Goal: Information Seeking & Learning: Find specific page/section

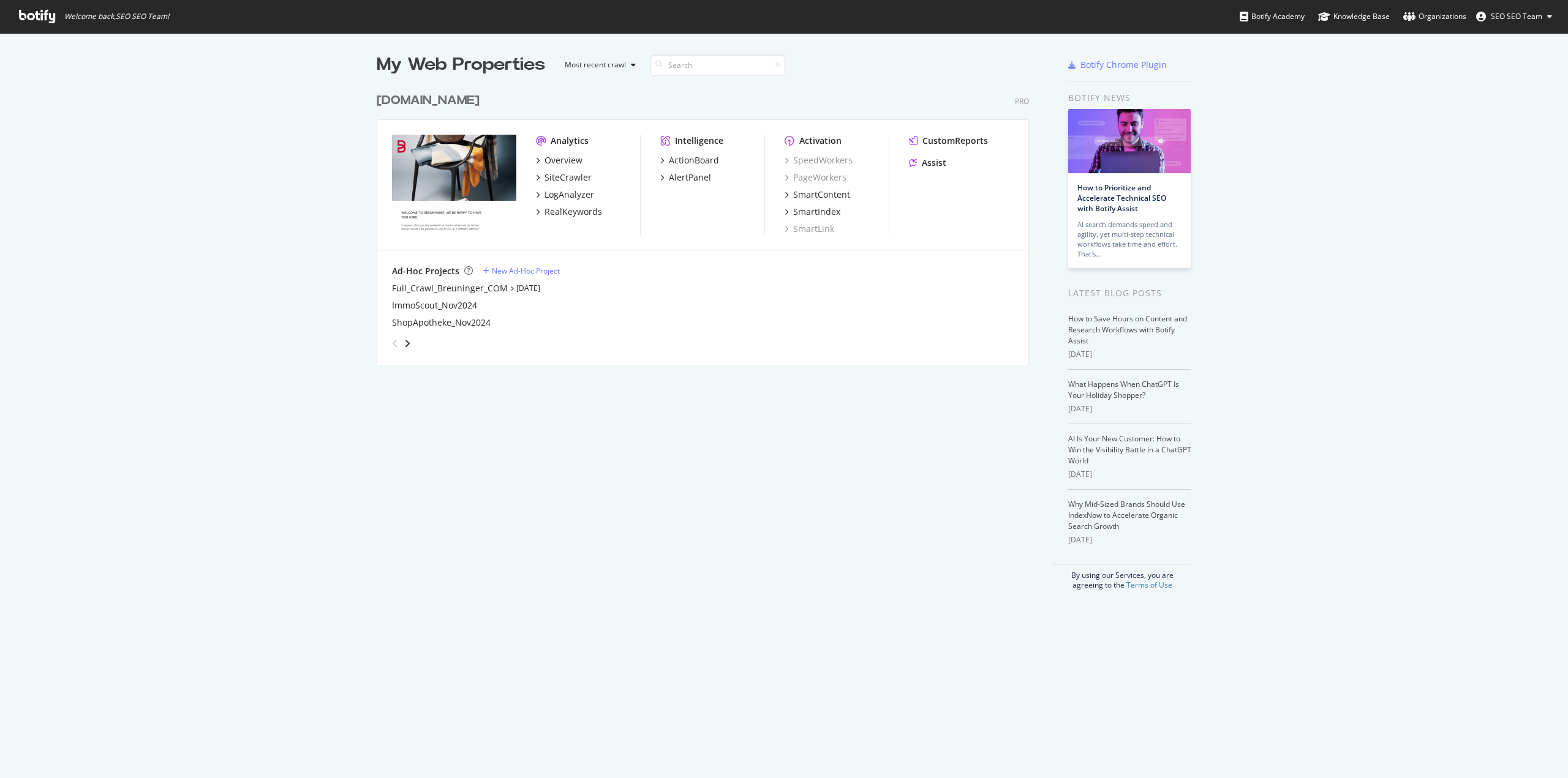
scroll to position [769, 1550]
click at [563, 176] on div "SiteCrawler" at bounding box center [568, 177] width 47 height 12
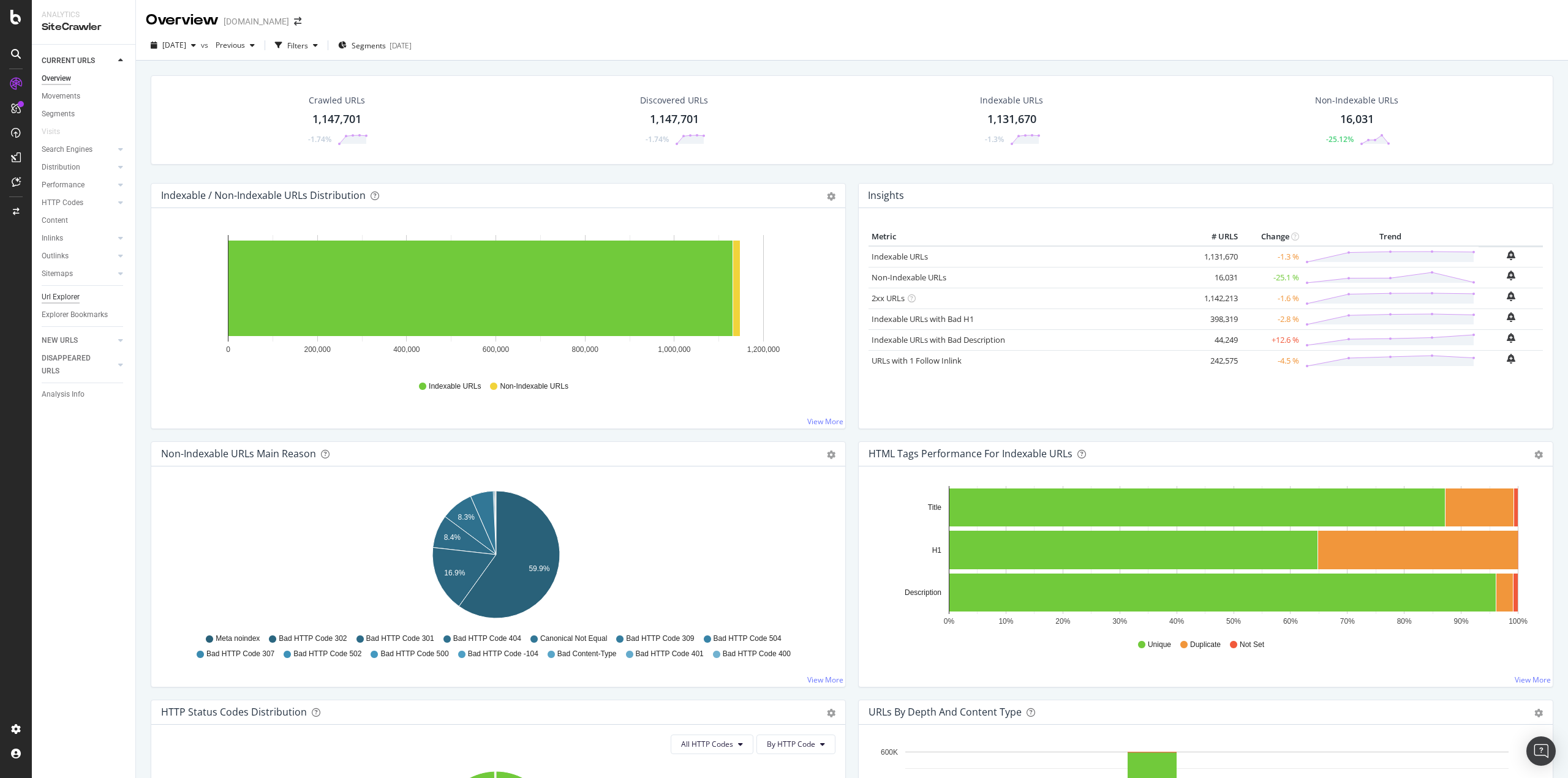
click at [59, 291] on div "Url Explorer" at bounding box center [61, 297] width 38 height 13
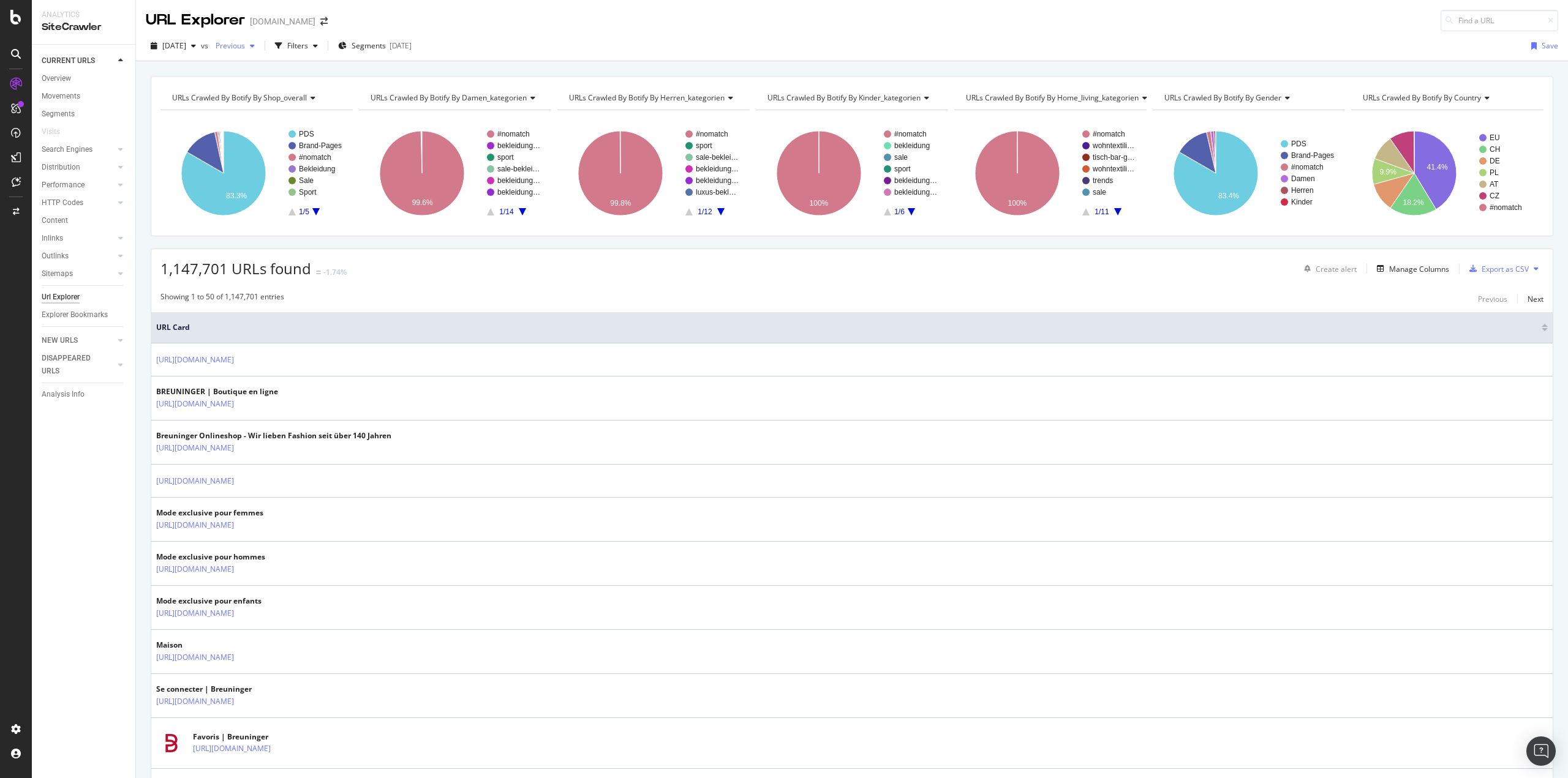
click at [259, 48] on div "button" at bounding box center [252, 46] width 15 height 7
click at [489, 76] on div "URLs Crawled By Botify By shop_overall Chart (by Value) Table Expand Export as …" at bounding box center [851, 156] width 1402 height 160
click at [287, 45] on div "button" at bounding box center [279, 46] width 17 height 17
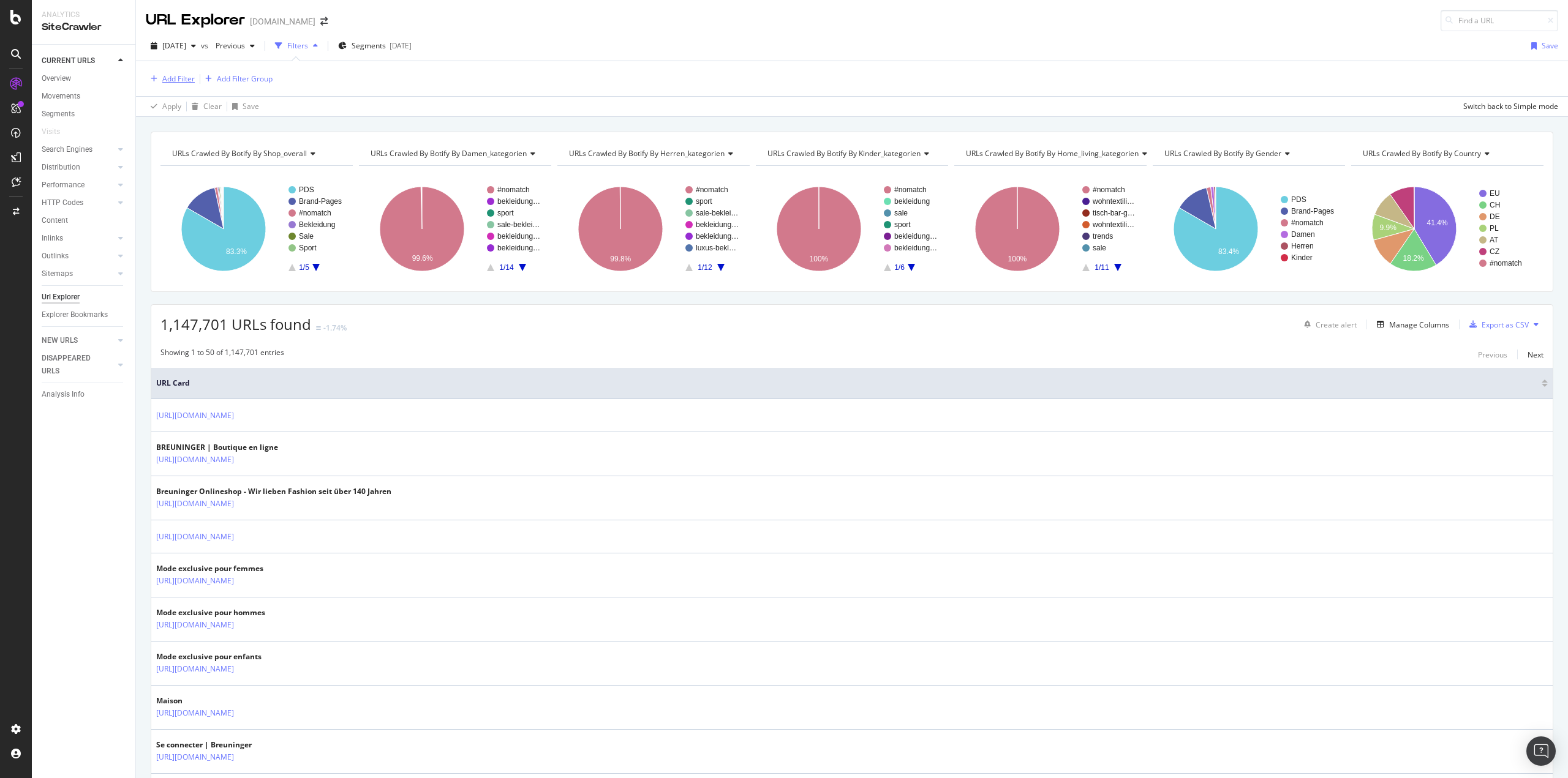
click at [193, 75] on div "Add Filter" at bounding box center [178, 78] width 33 height 10
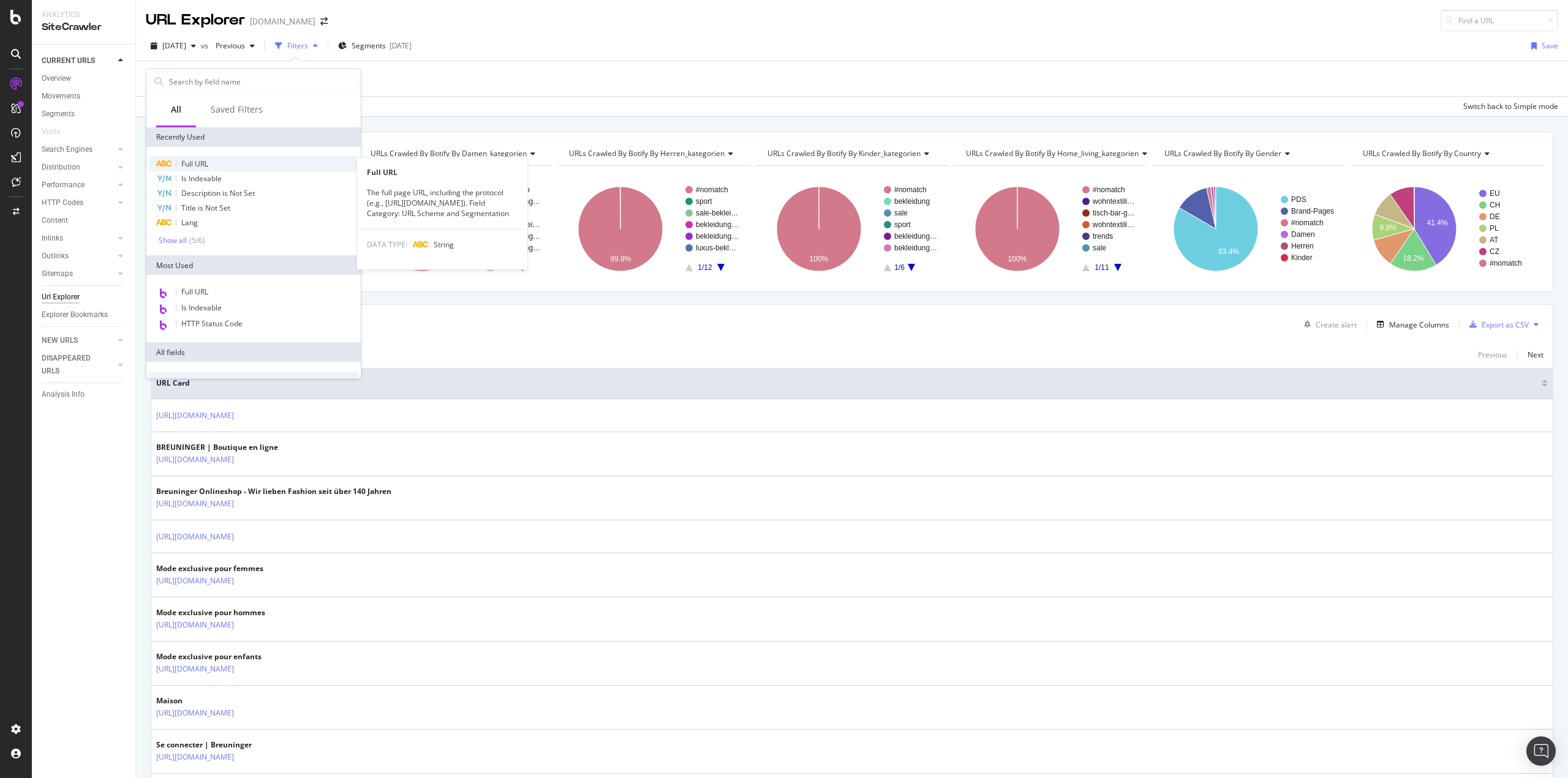
click at [192, 166] on span "Full URL" at bounding box center [195, 163] width 27 height 10
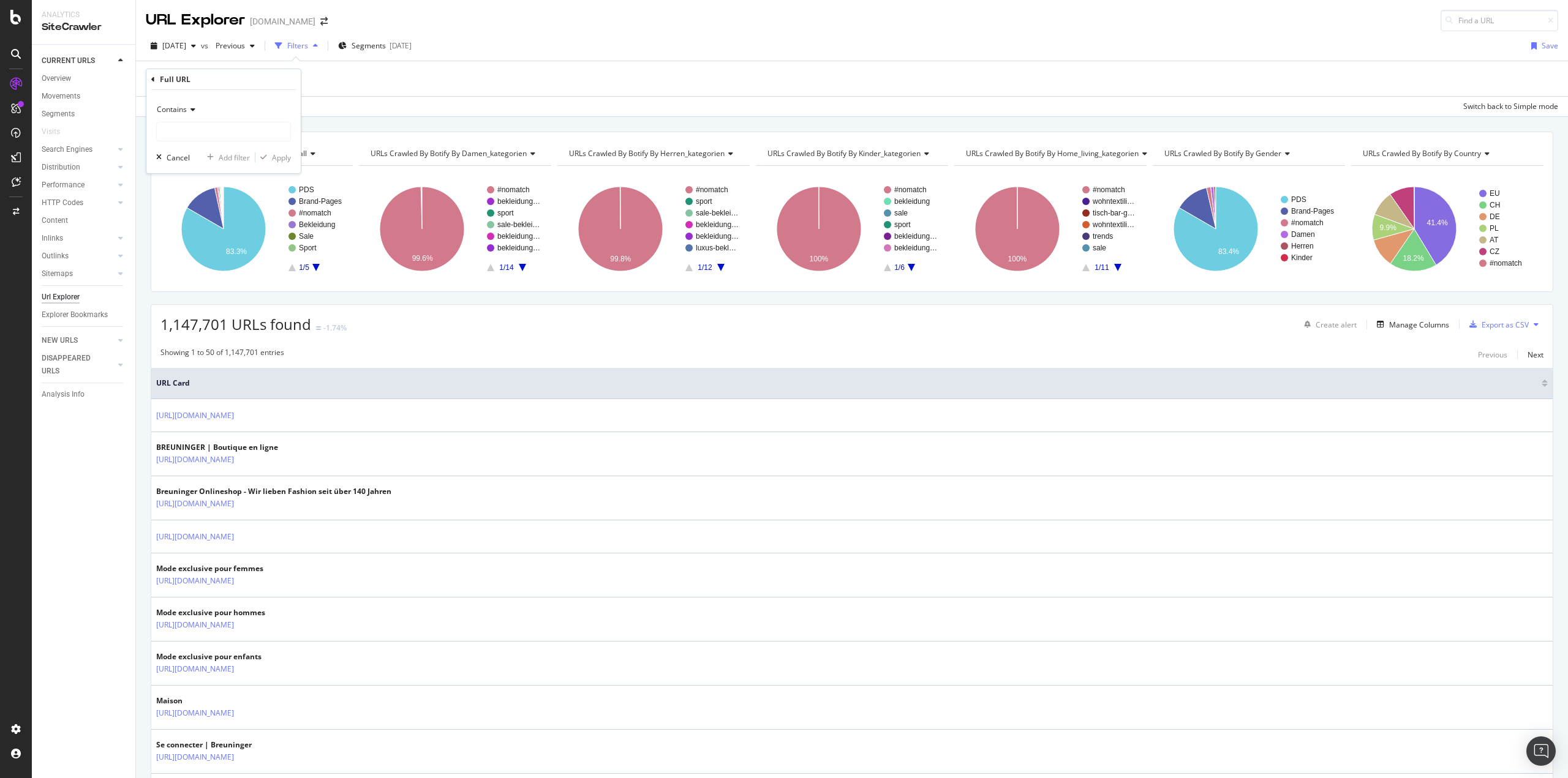
click at [208, 121] on div "Contains" at bounding box center [223, 121] width 135 height 42
click at [208, 126] on input "text" at bounding box center [223, 132] width 134 height 20
paste input "[URL][DOMAIN_NAME]"
type input "[URL][DOMAIN_NAME]"
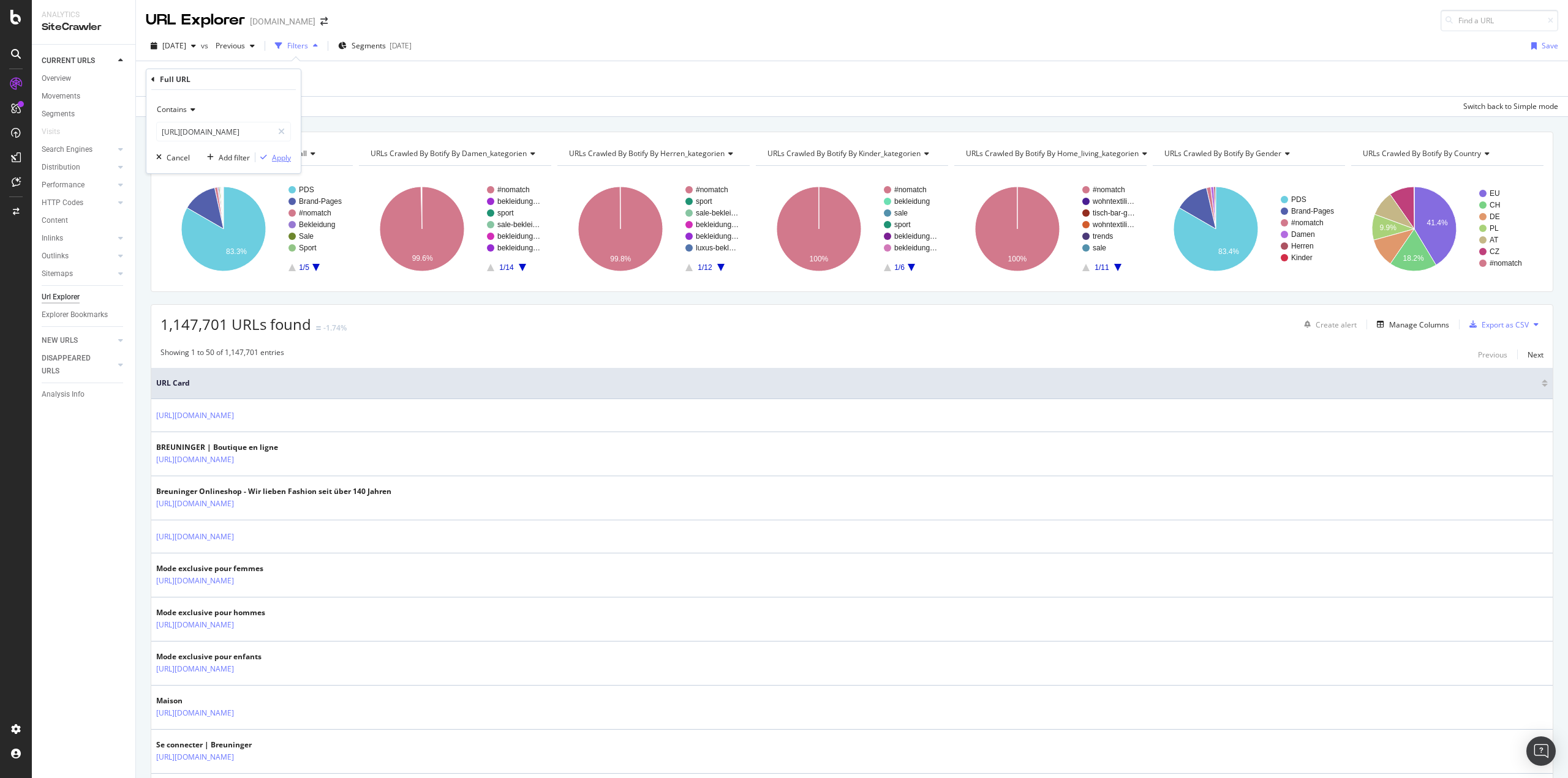
scroll to position [0, 0]
click at [277, 156] on div "Apply" at bounding box center [281, 157] width 19 height 10
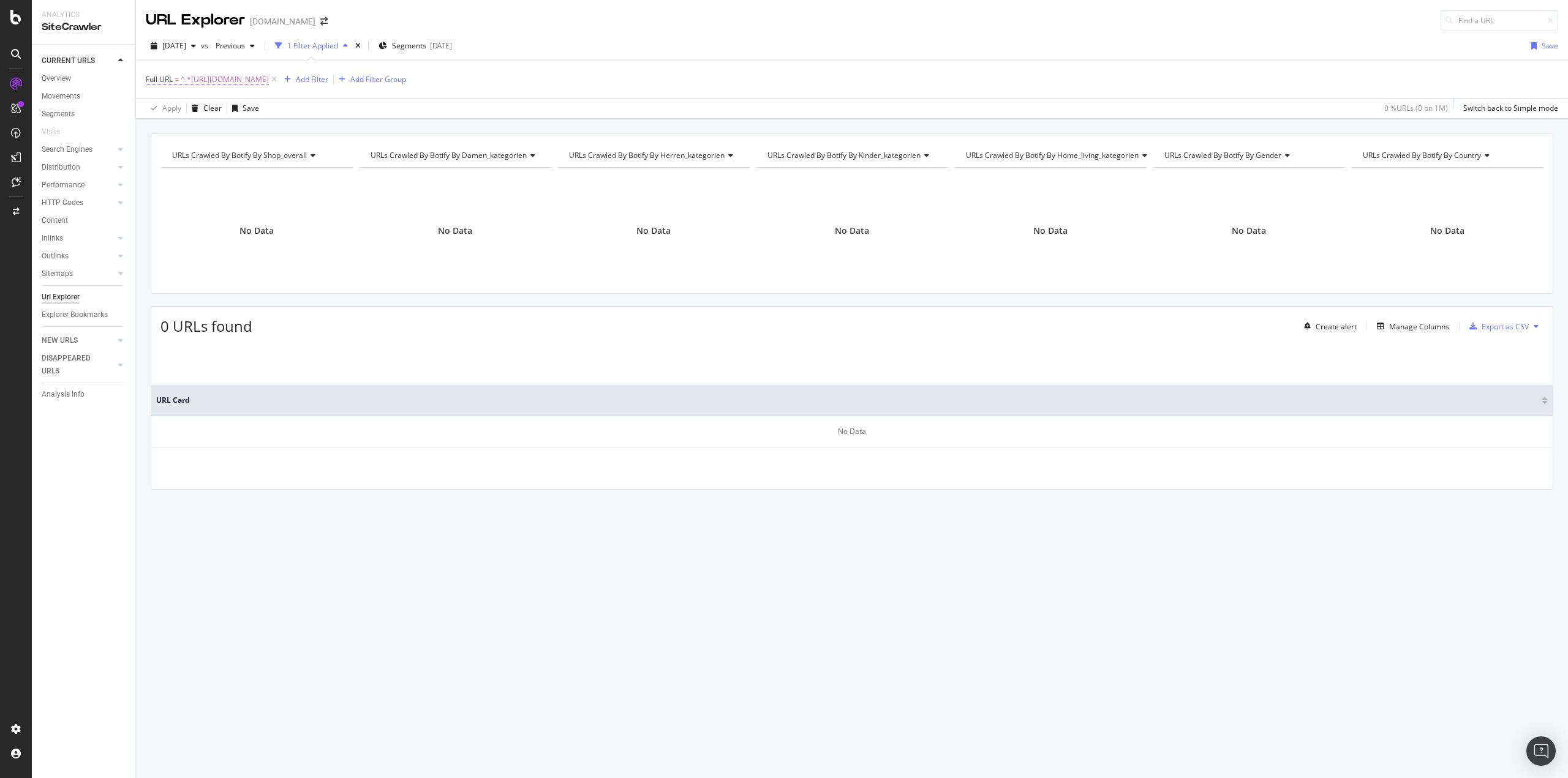
click at [220, 77] on span "^.*[URL][DOMAIN_NAME]" at bounding box center [224, 79] width 88 height 17
click at [225, 128] on input "[URL][DOMAIN_NAME]" at bounding box center [214, 131] width 116 height 20
paste input "[DOMAIN_NAME][URL]"
type input "[URL][DOMAIN_NAME]"
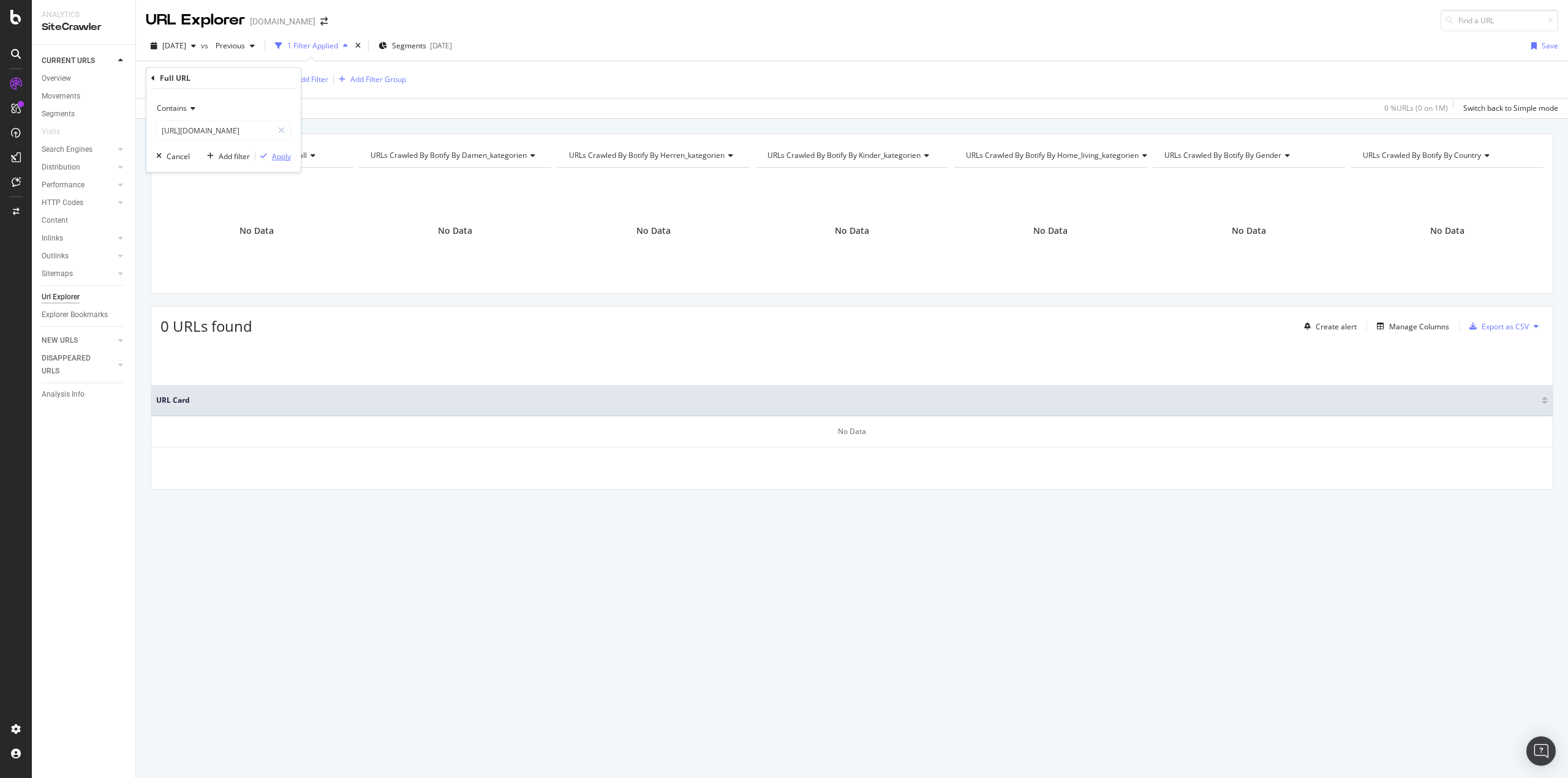
scroll to position [0, 0]
click at [269, 155] on div "button" at bounding box center [263, 156] width 17 height 7
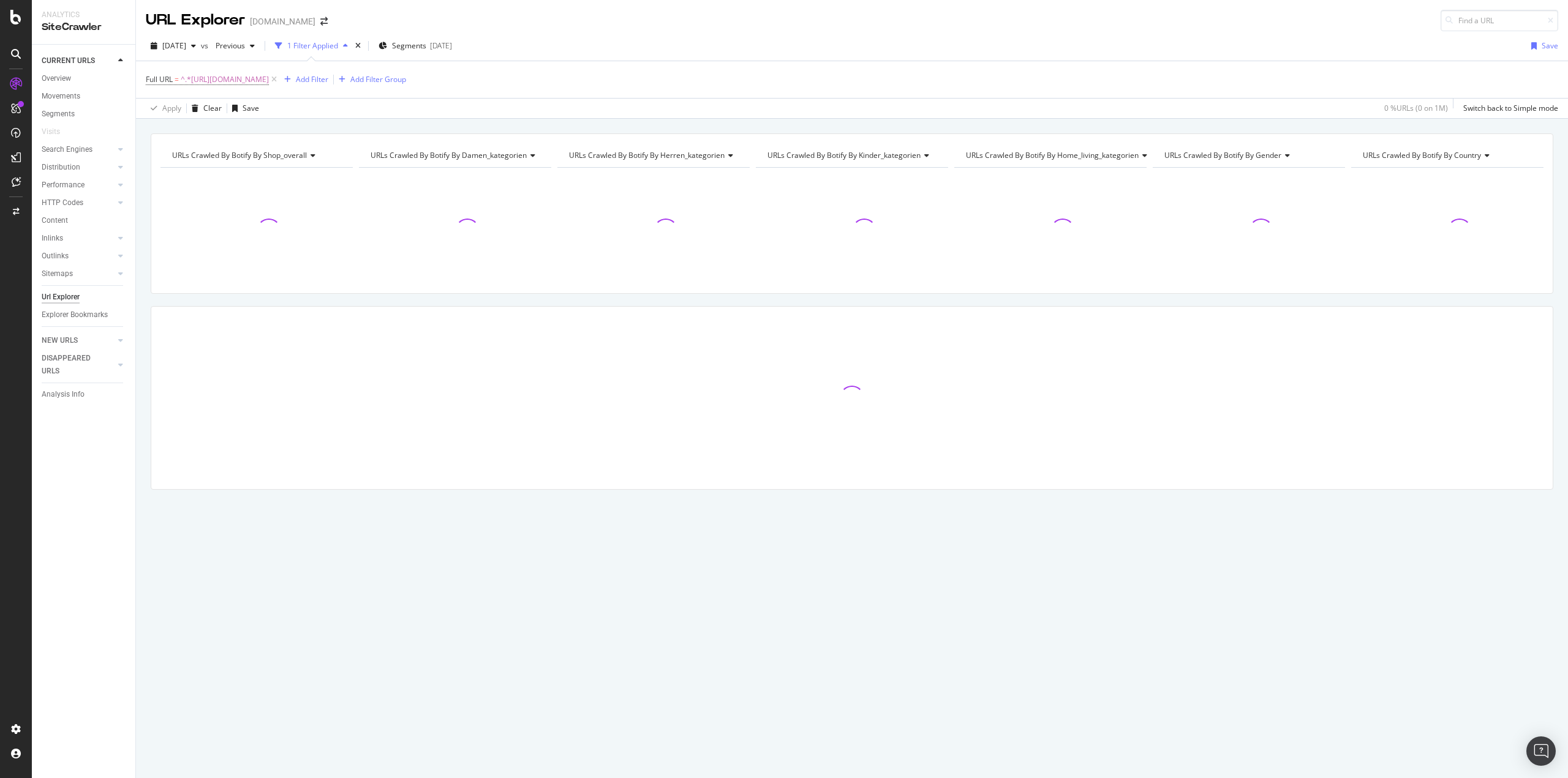
click at [142, 318] on div "URLs Crawled By Botify By shop_overall Chart (by Value) Table Expand Export as …" at bounding box center [852, 333] width 1432 height 399
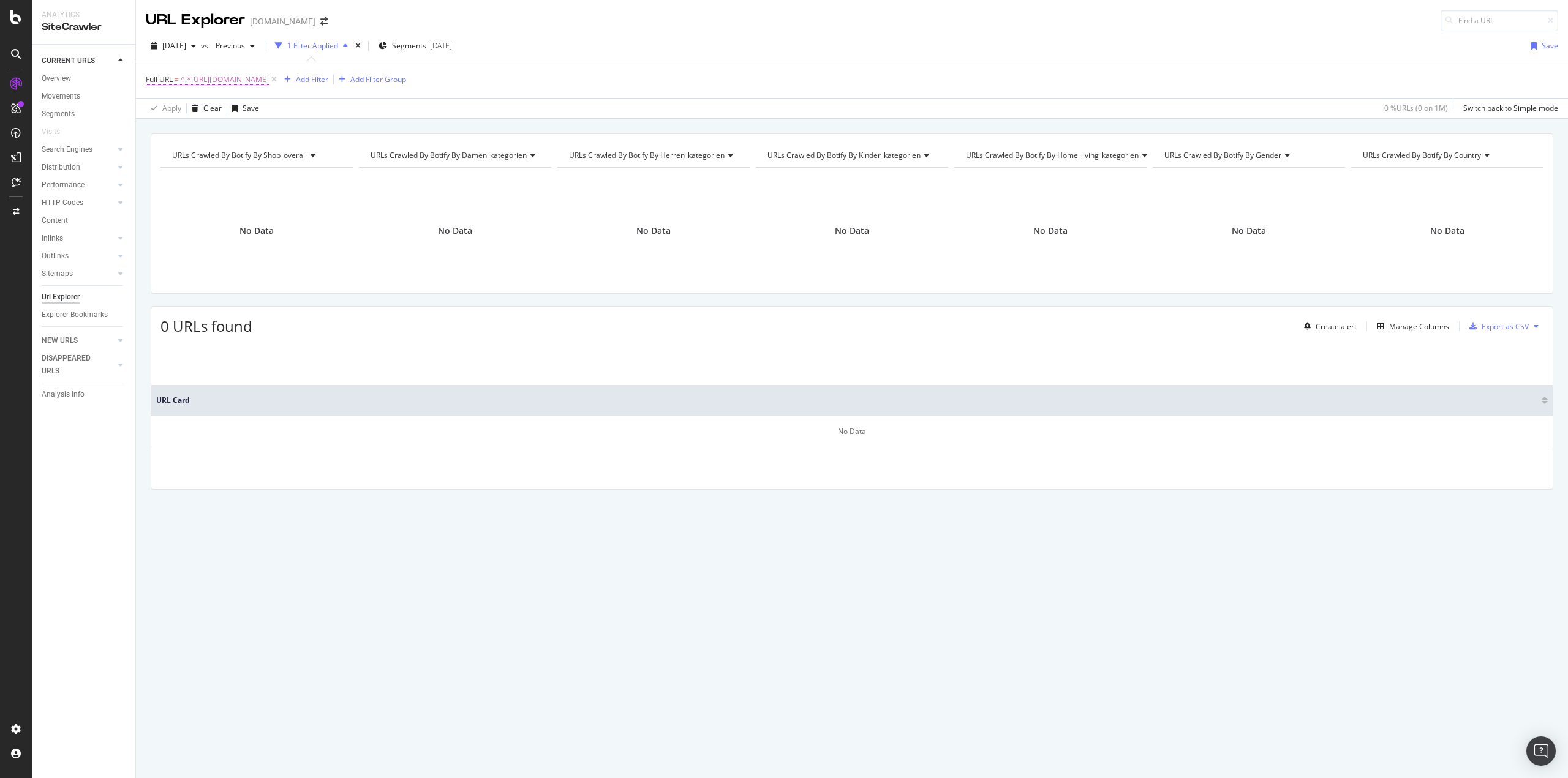
click at [263, 76] on span "^.*[URL][DOMAIN_NAME]" at bounding box center [224, 79] width 88 height 17
click at [241, 128] on input "[URL][DOMAIN_NAME]" at bounding box center [214, 131] width 116 height 20
paste input "[DOMAIN_NAME][URL]"
type input "[URL][DOMAIN_NAME]"
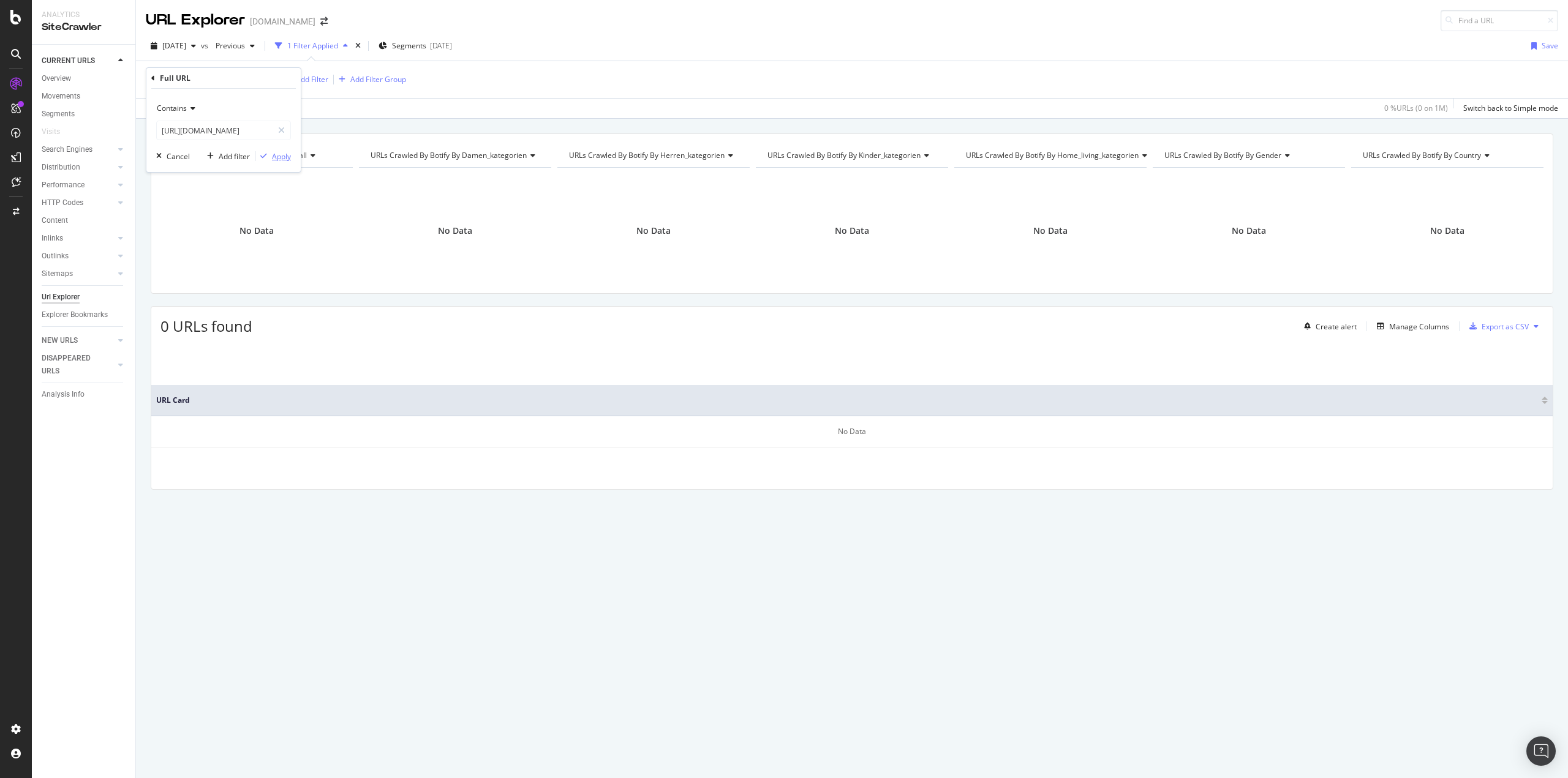
scroll to position [0, 0]
click at [286, 155] on div "Apply" at bounding box center [281, 156] width 19 height 10
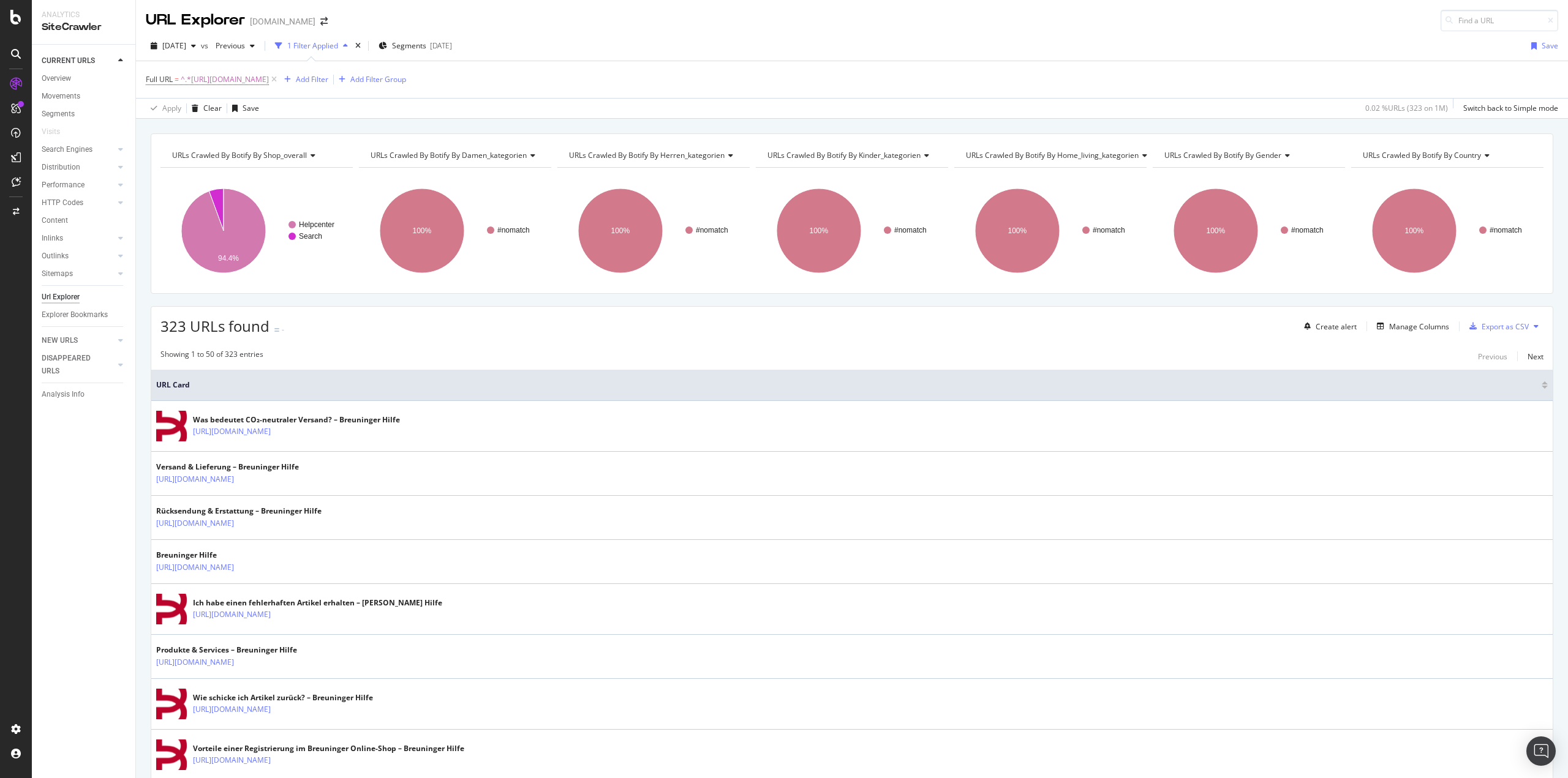
click at [437, 323] on div "323 URLs found - Create alert Manage Columns Export as CSV" at bounding box center [851, 322] width 1401 height 30
